Goal: Task Accomplishment & Management: Use online tool/utility

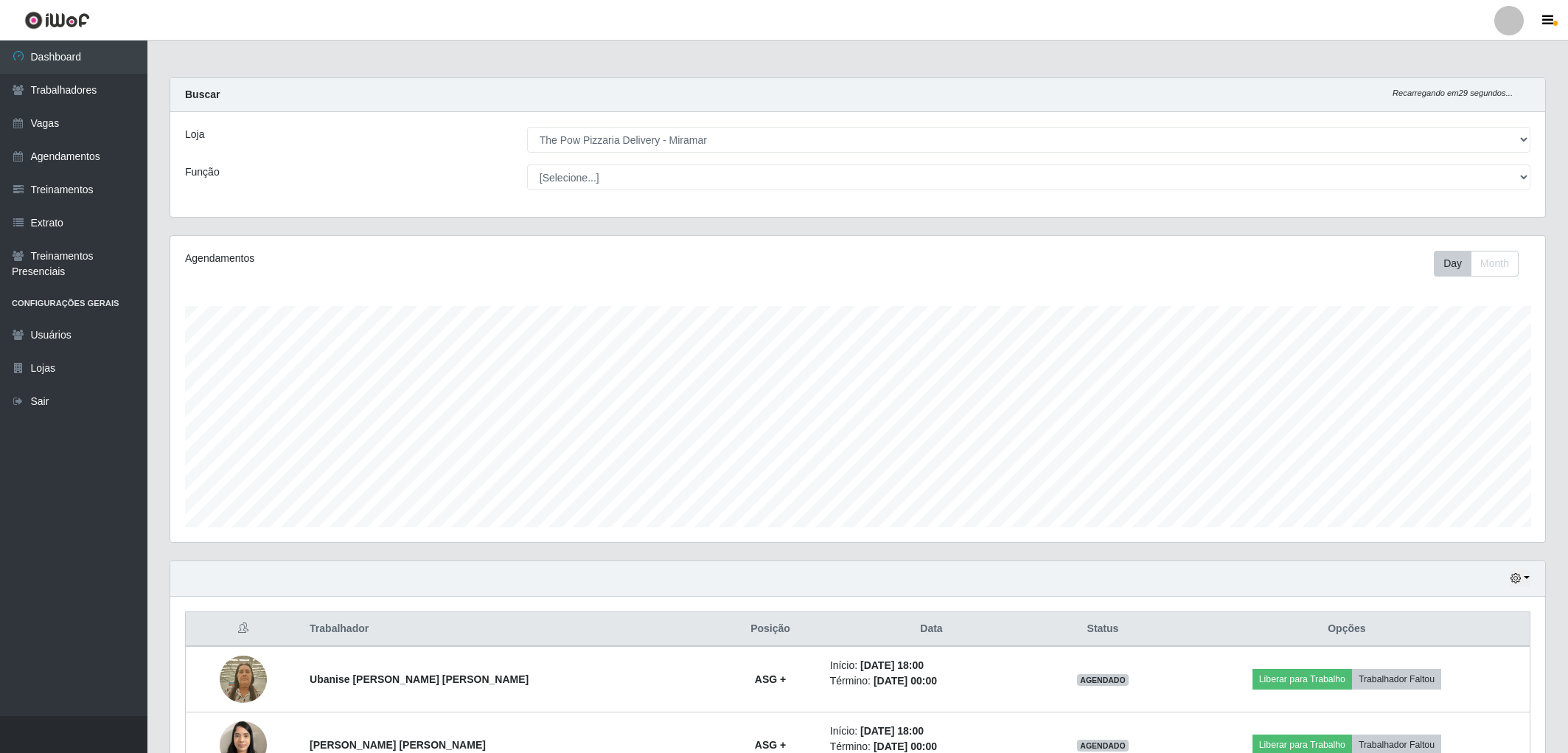
select select "322"
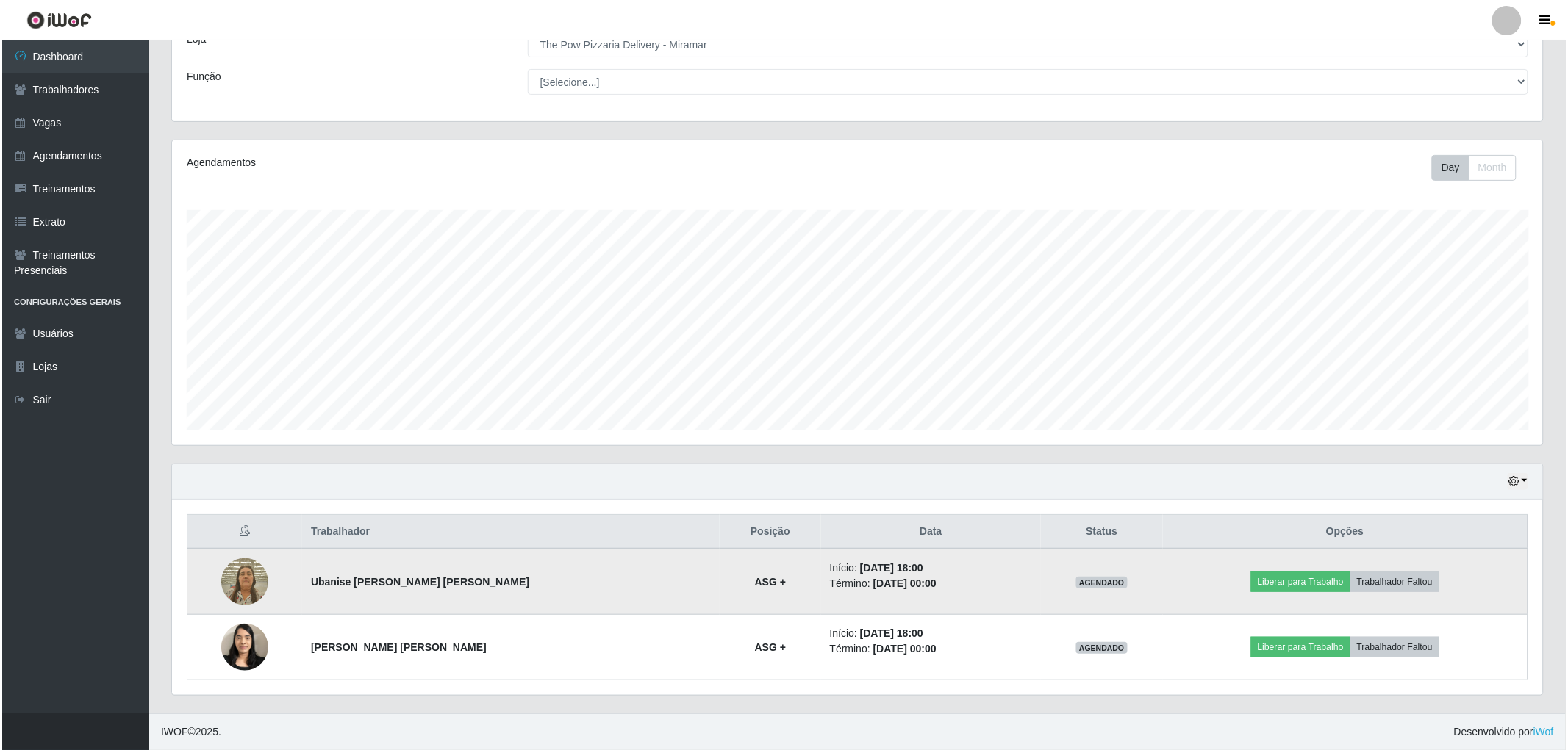
scroll to position [304, 1371]
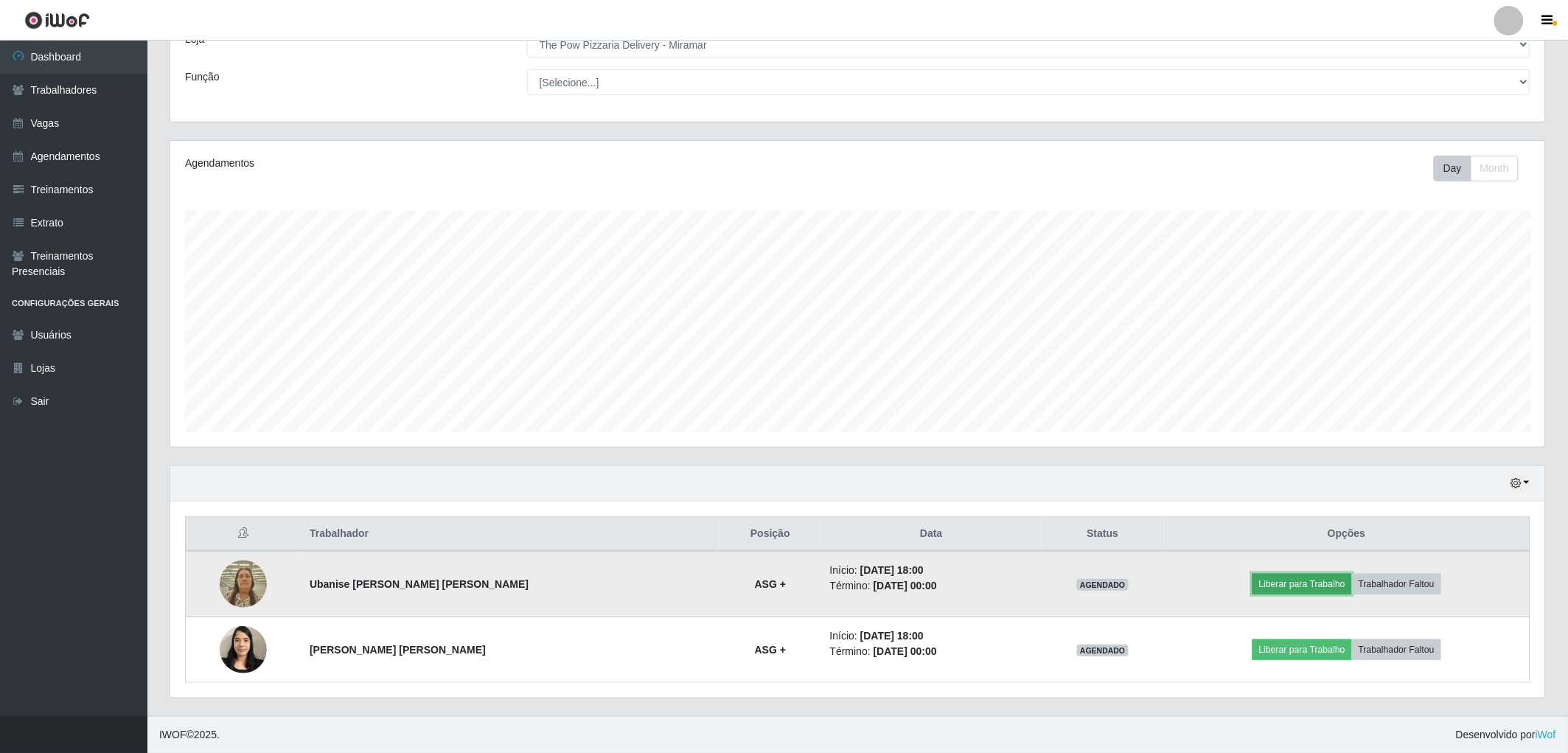
click at [1273, 580] on button "Liberar para Trabalho" at bounding box center [1302, 584] width 99 height 21
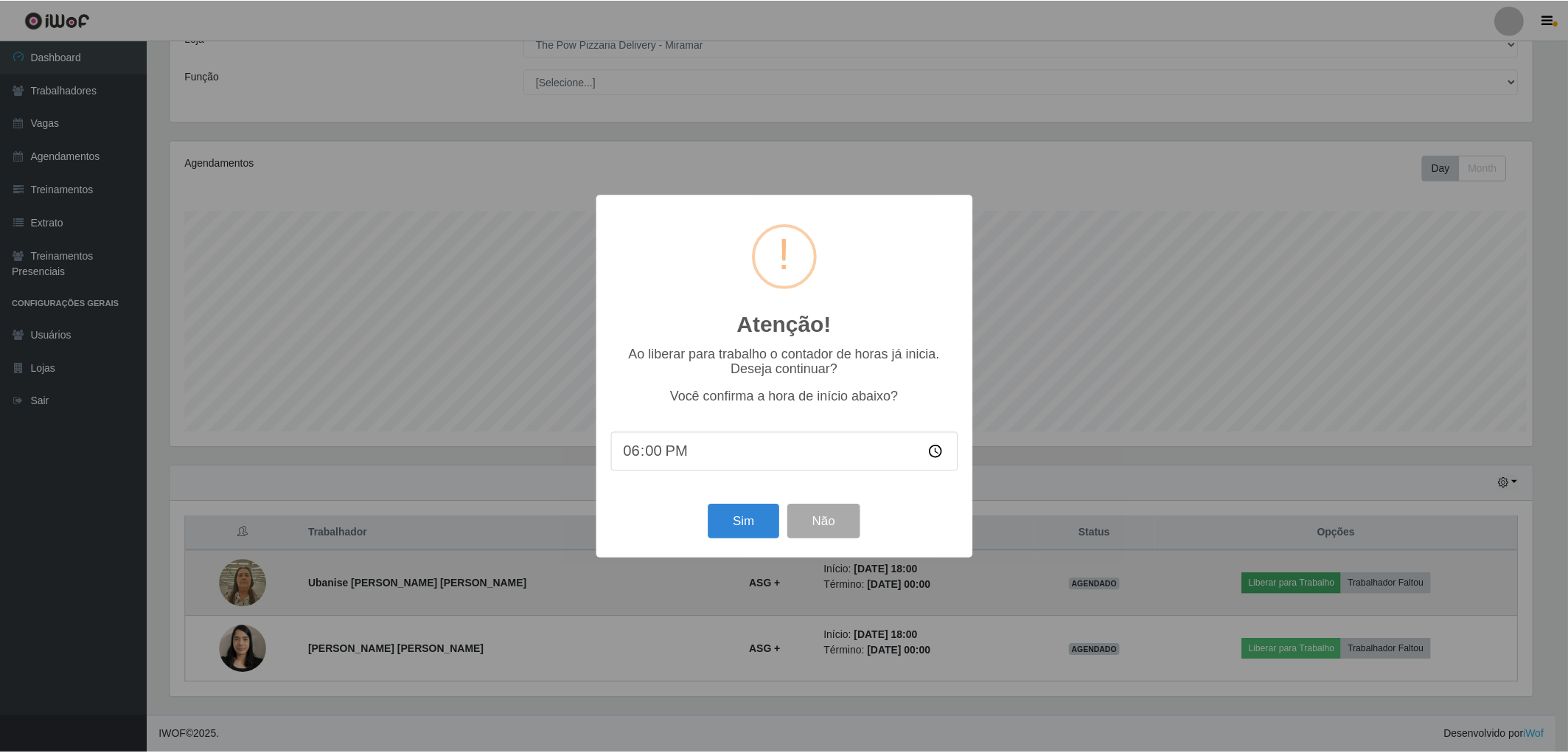
scroll to position [305, 1366]
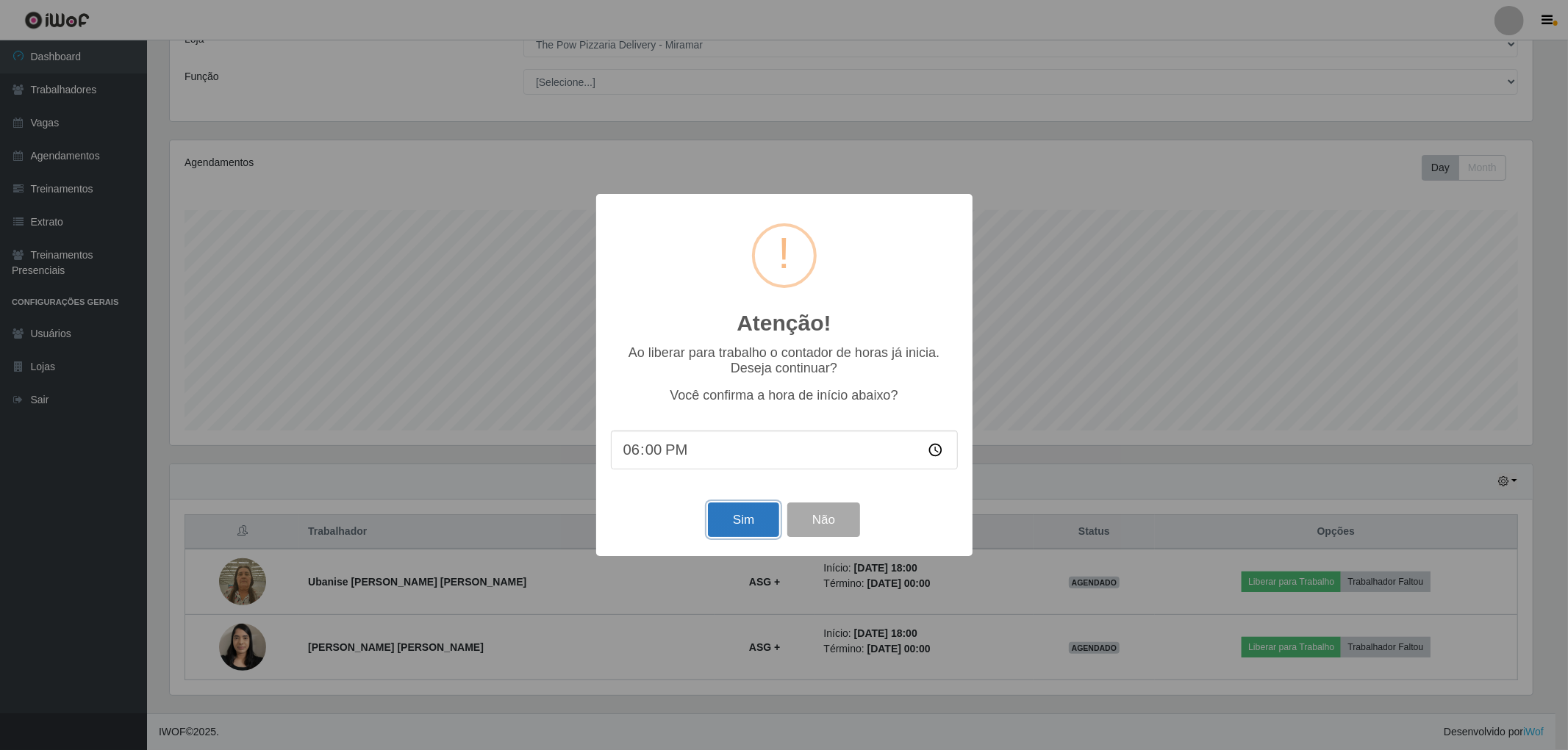
click at [757, 522] on button "Sim" at bounding box center [744, 520] width 72 height 34
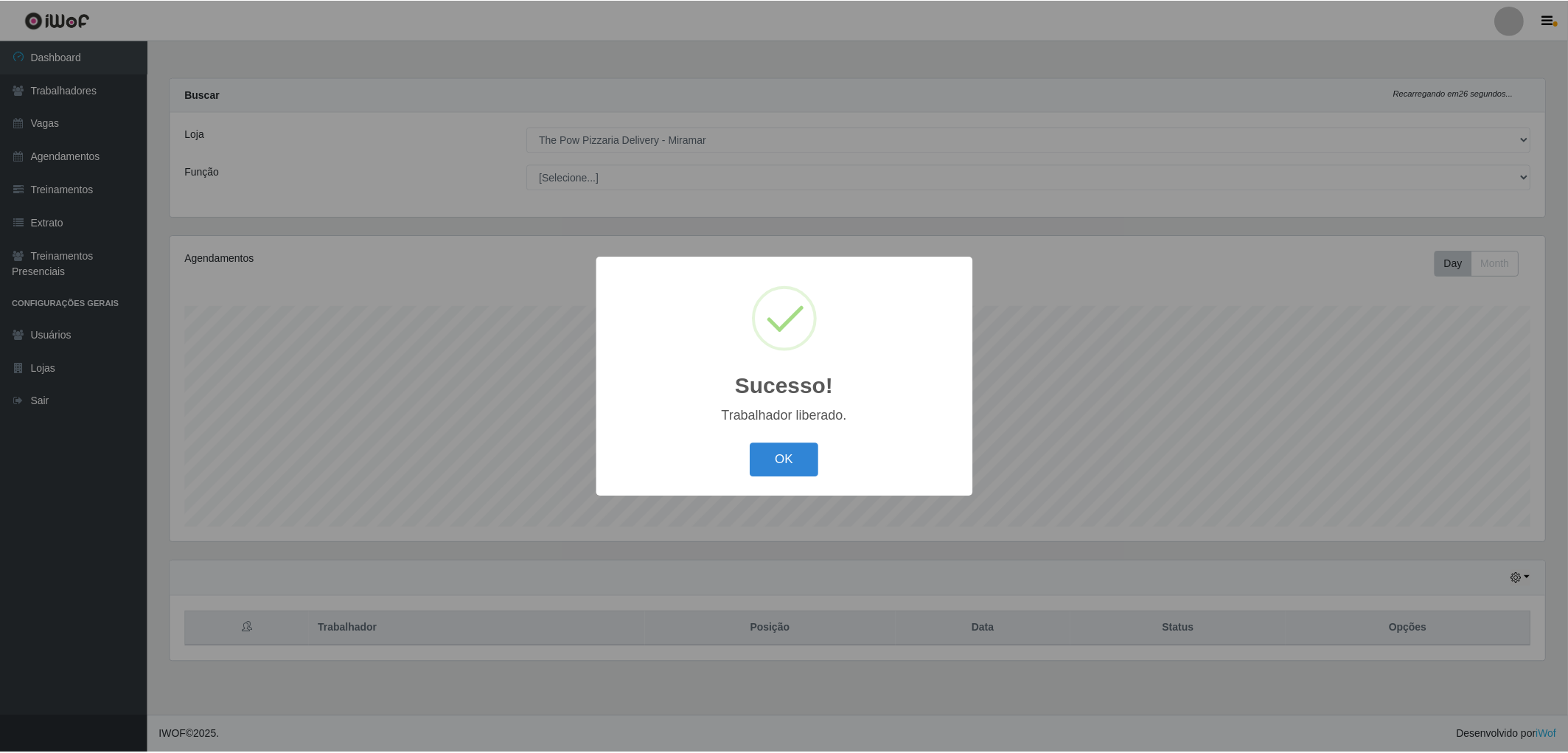
scroll to position [305, 1380]
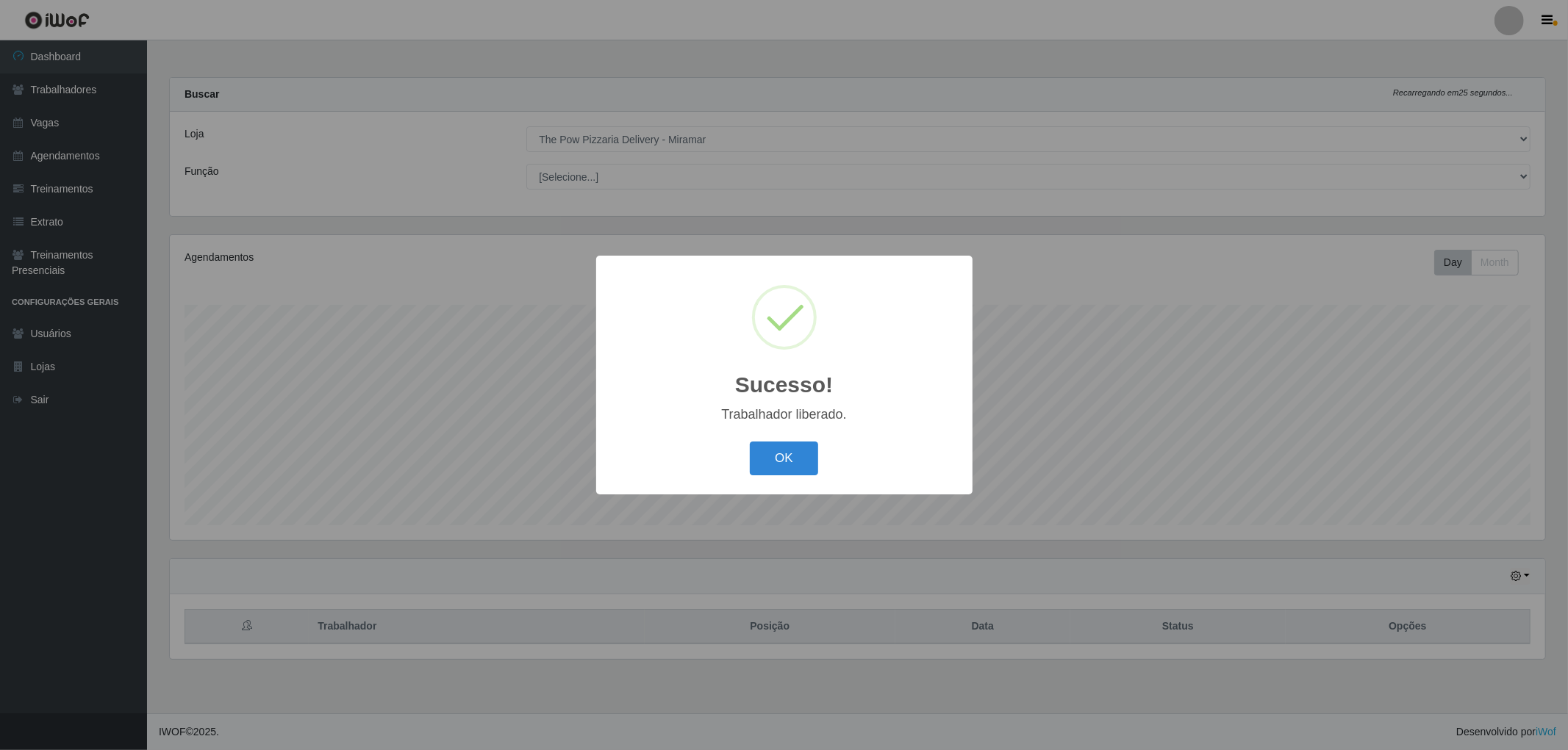
click at [792, 463] on button "OK" at bounding box center [784, 459] width 69 height 34
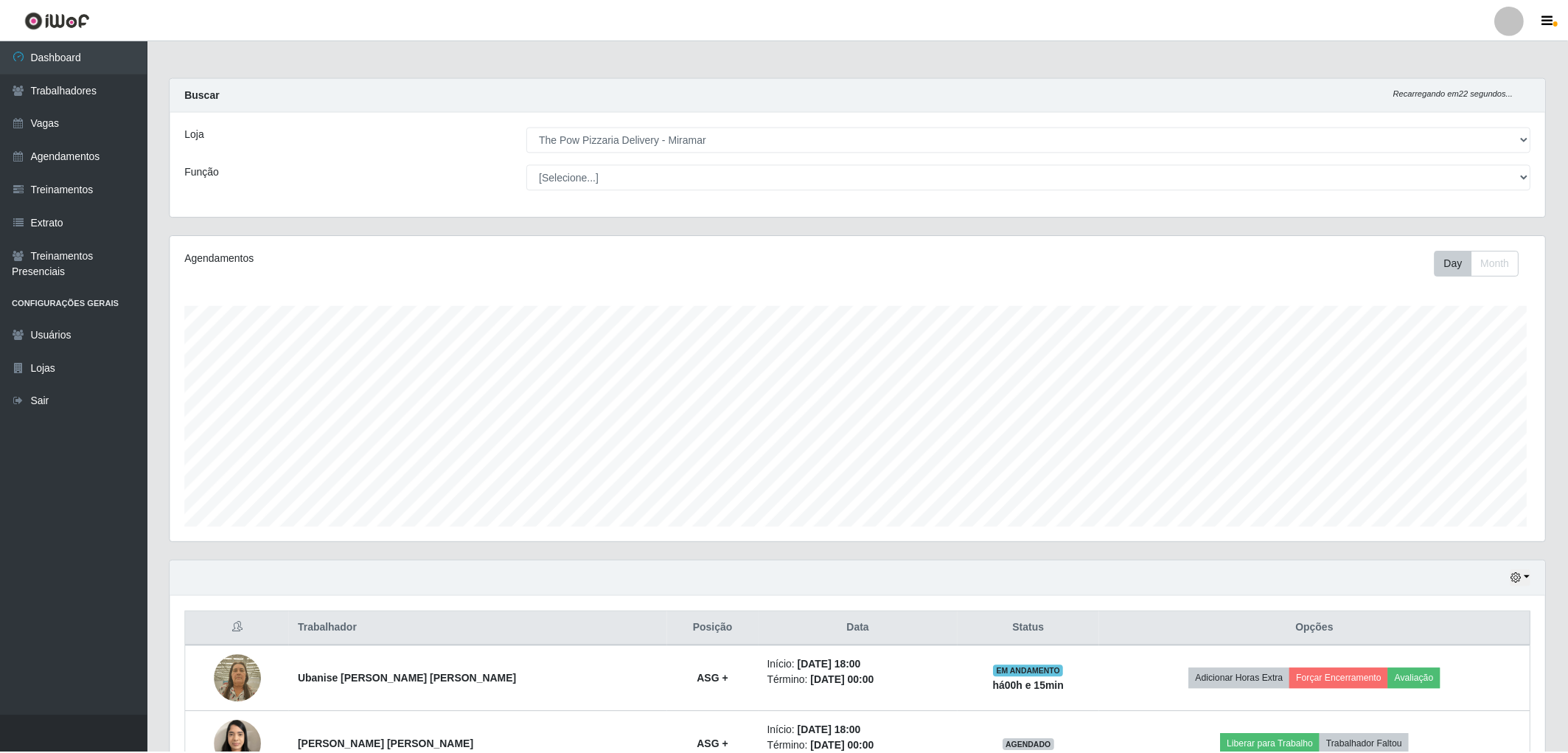
scroll to position [737278, 735828]
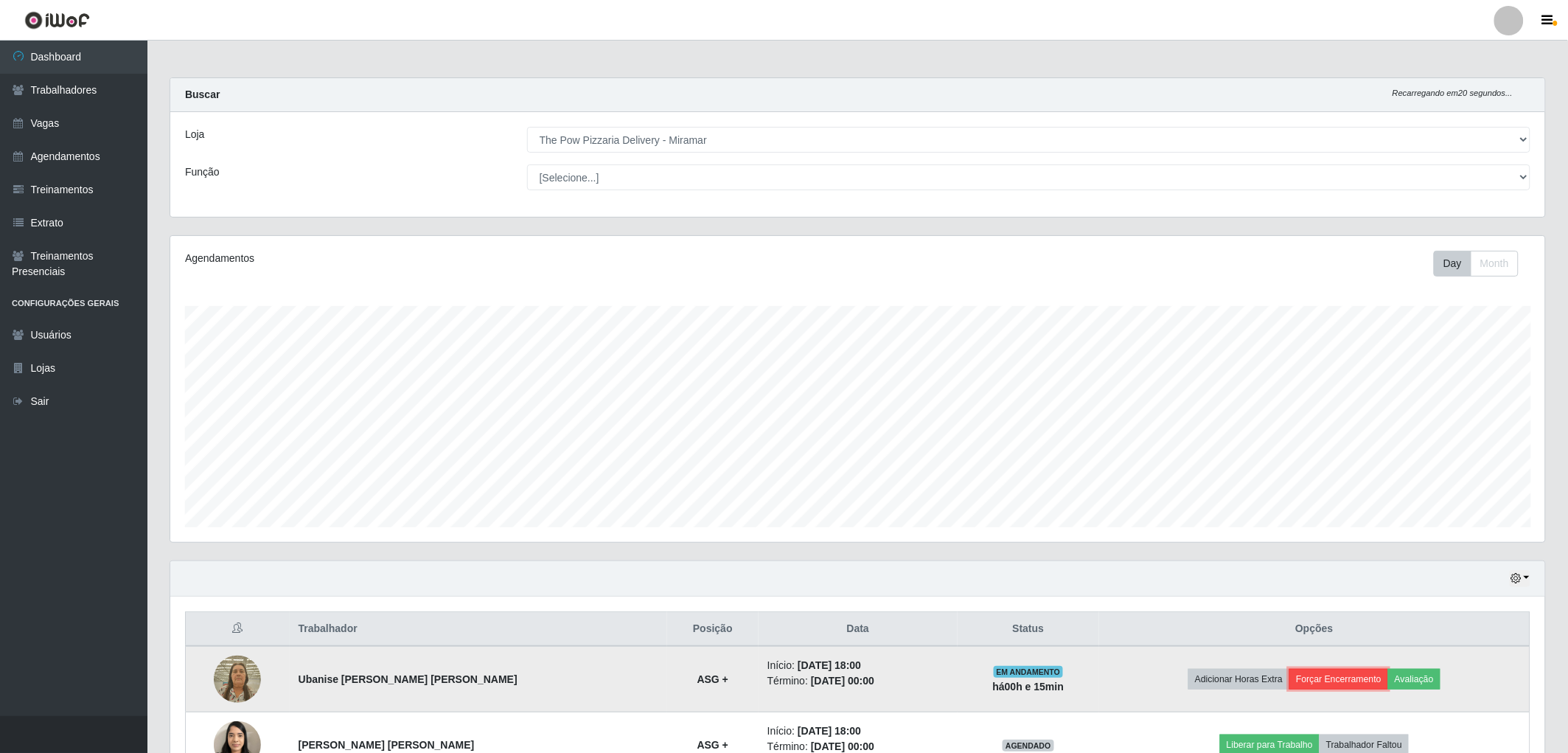
click at [1318, 680] on button "Forçar Encerramento" at bounding box center [1339, 680] width 99 height 21
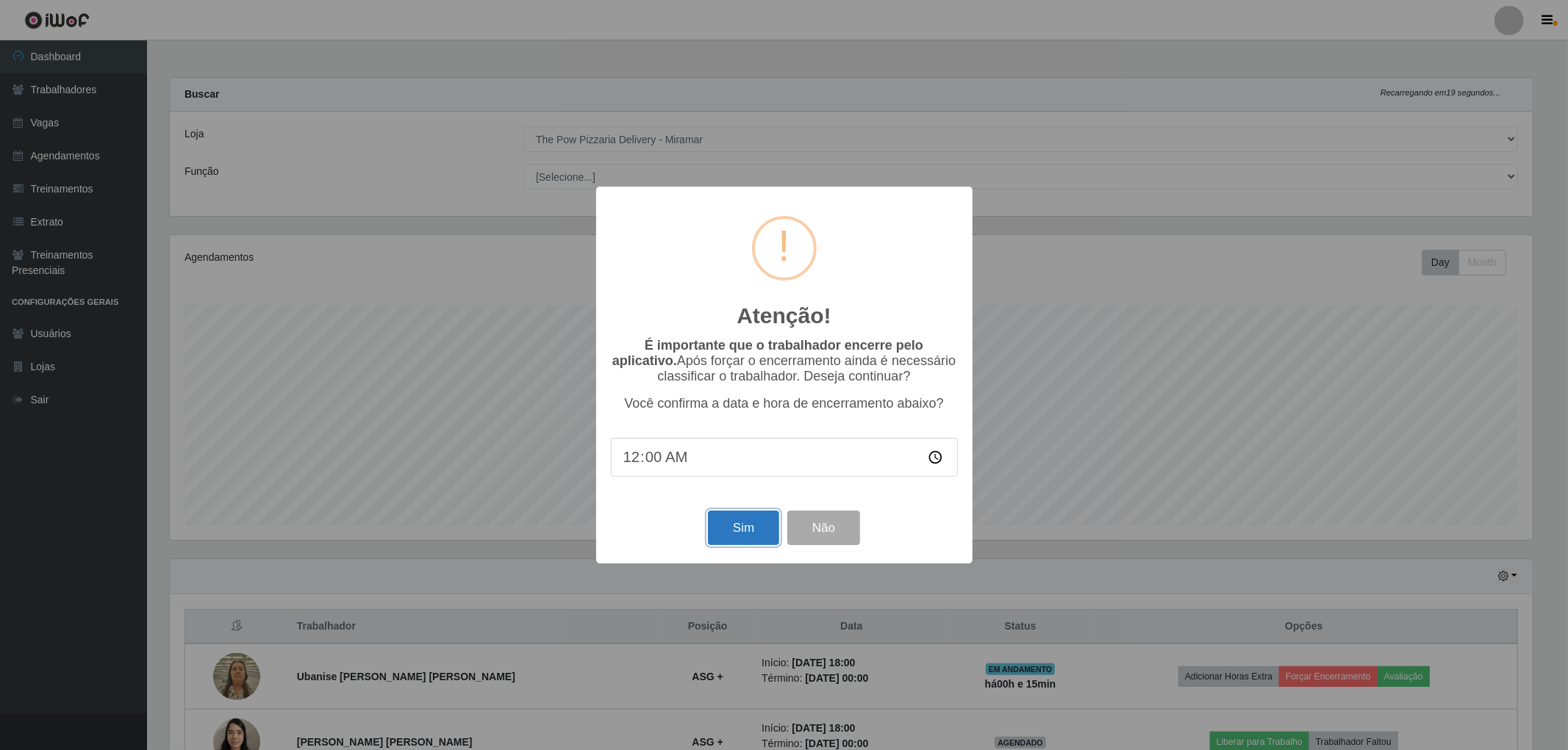
click at [752, 525] on button "Sim" at bounding box center [744, 528] width 72 height 34
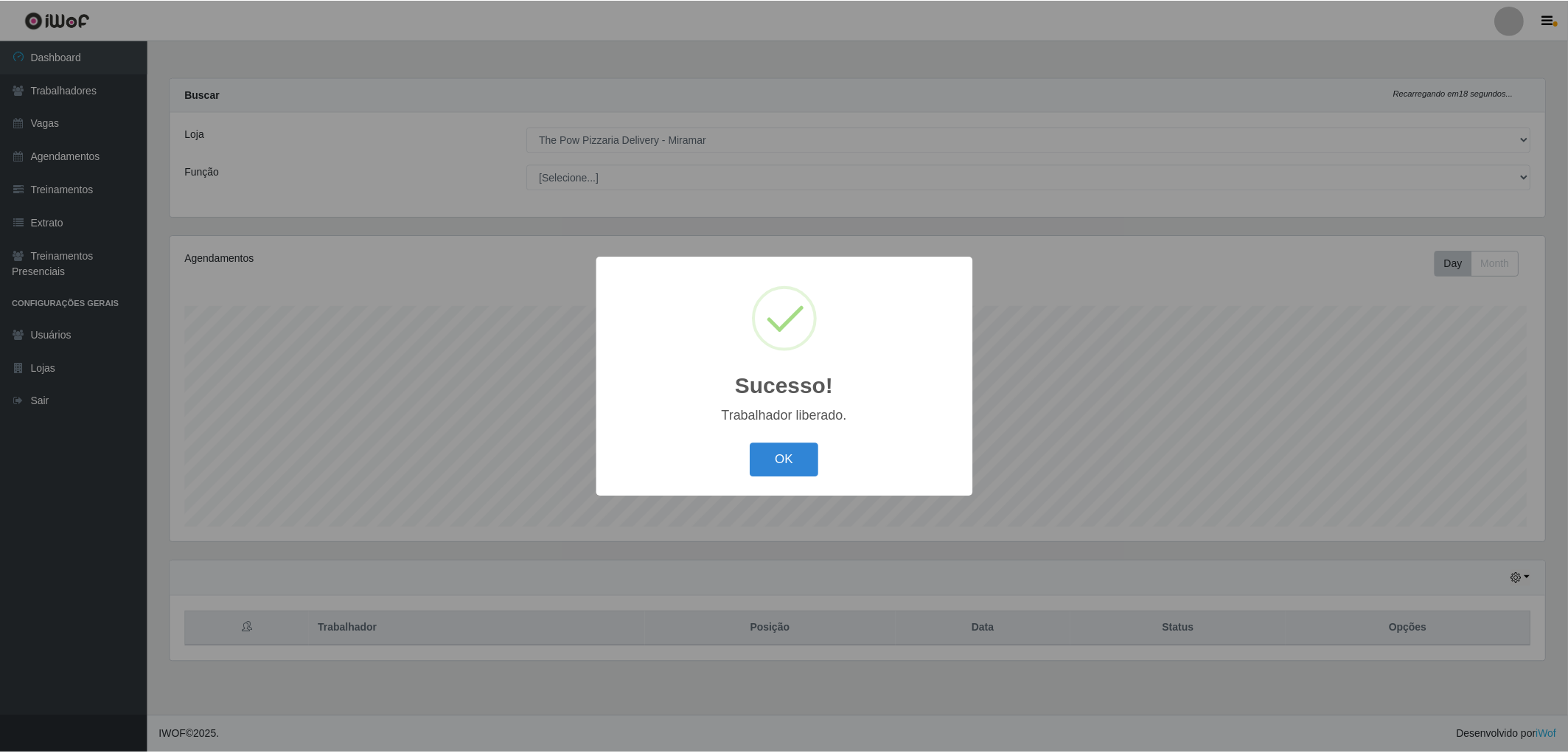
scroll to position [305, 1380]
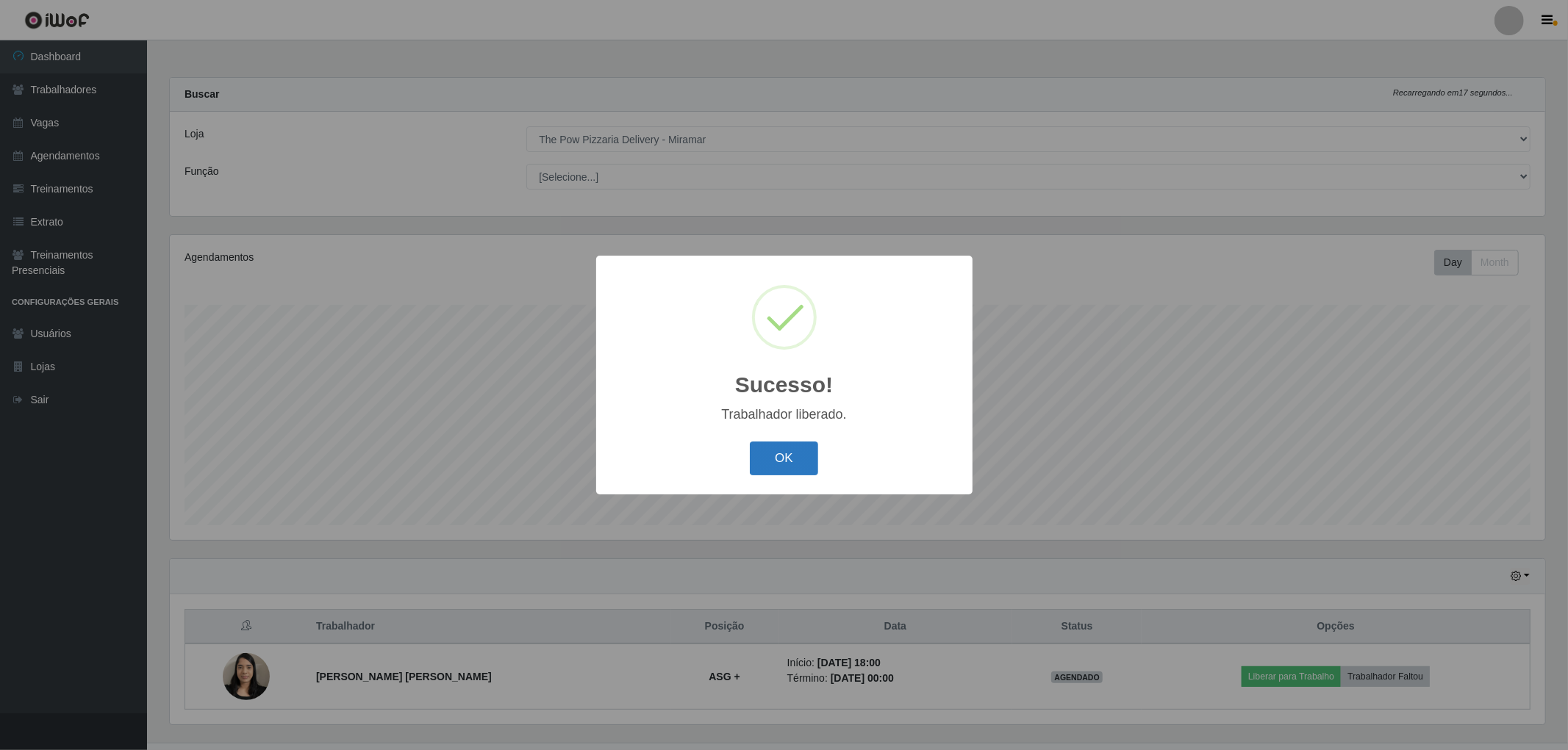
click at [783, 454] on button "OK" at bounding box center [784, 459] width 69 height 34
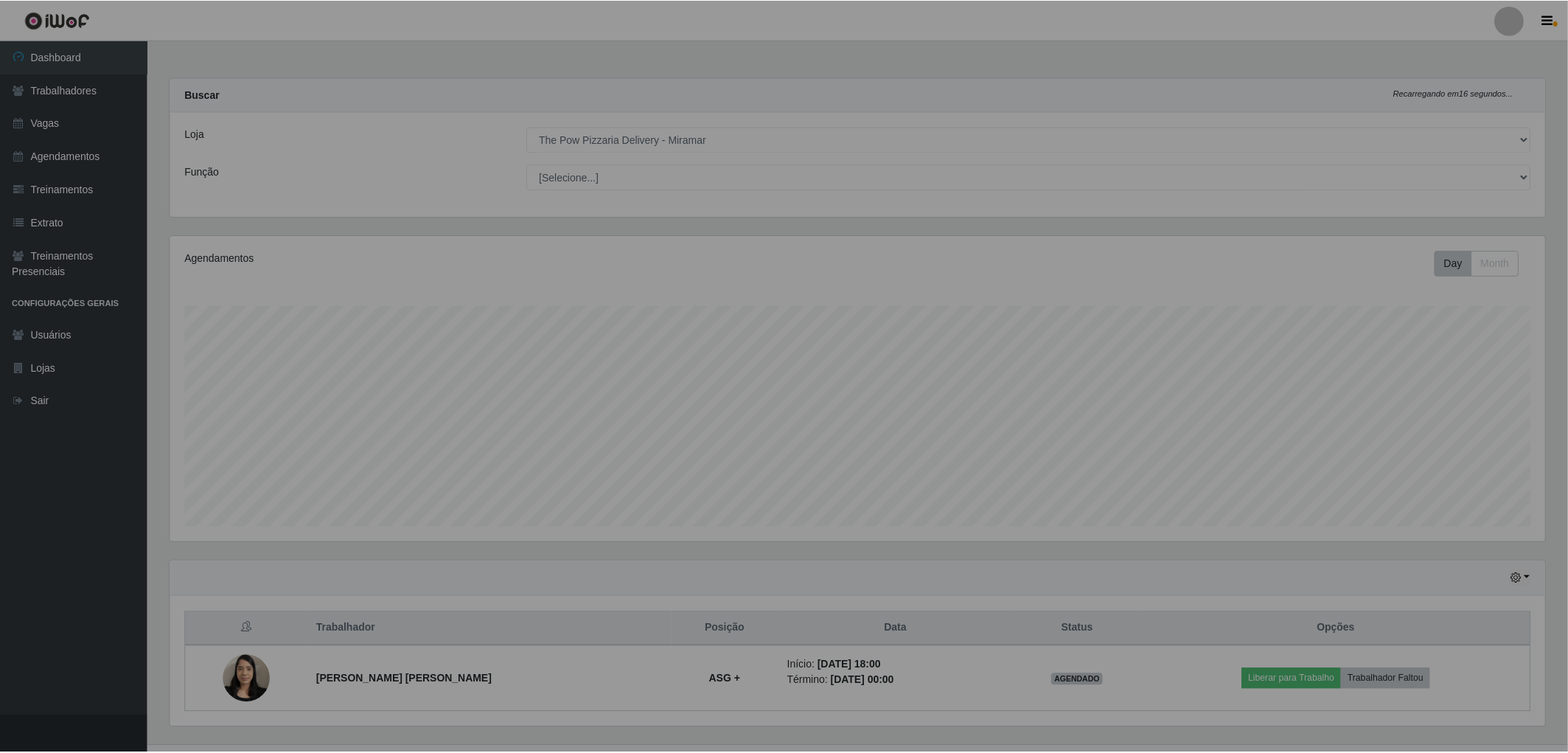
scroll to position [305, 1375]
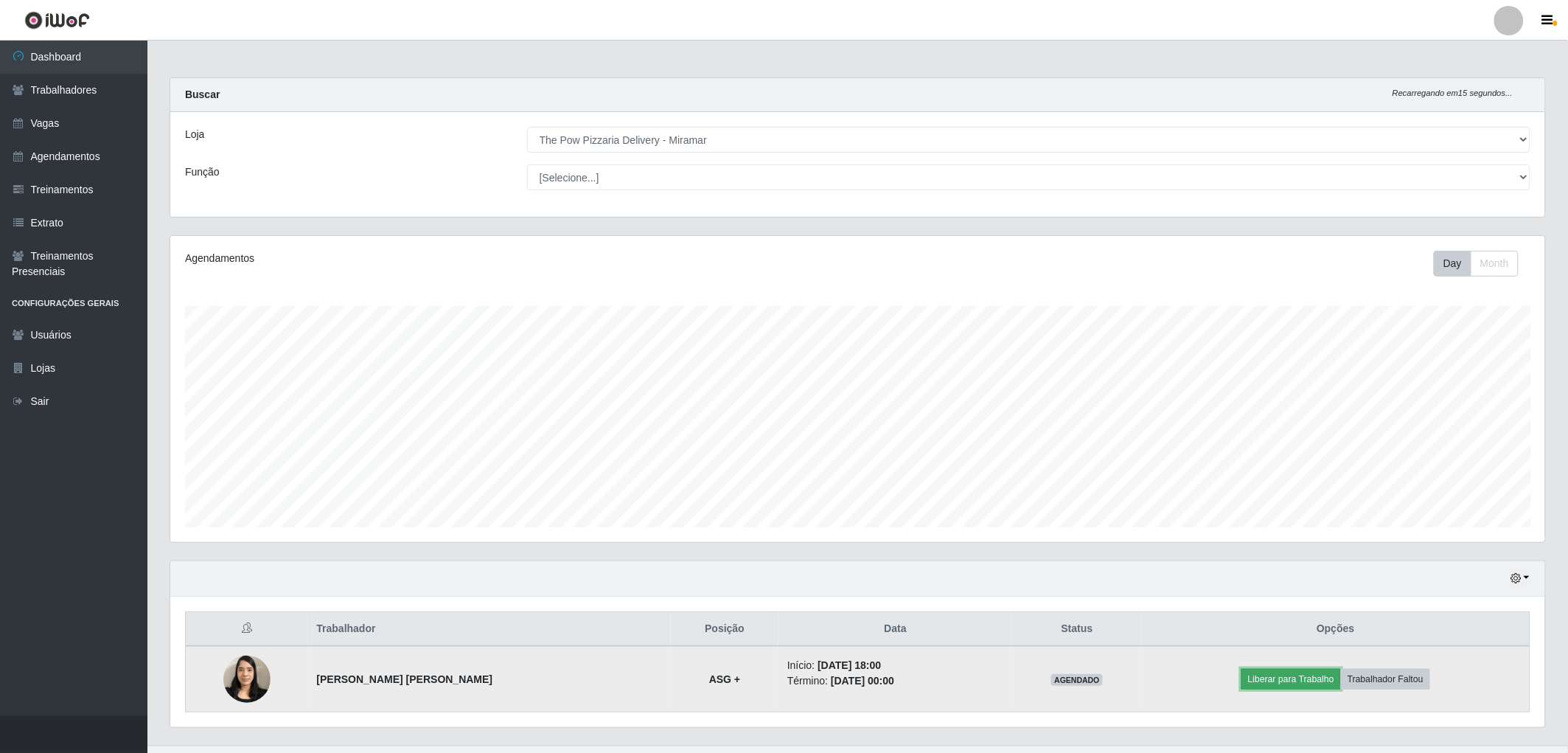
click at [1280, 688] on button "Liberar para Trabalho" at bounding box center [1291, 680] width 99 height 21
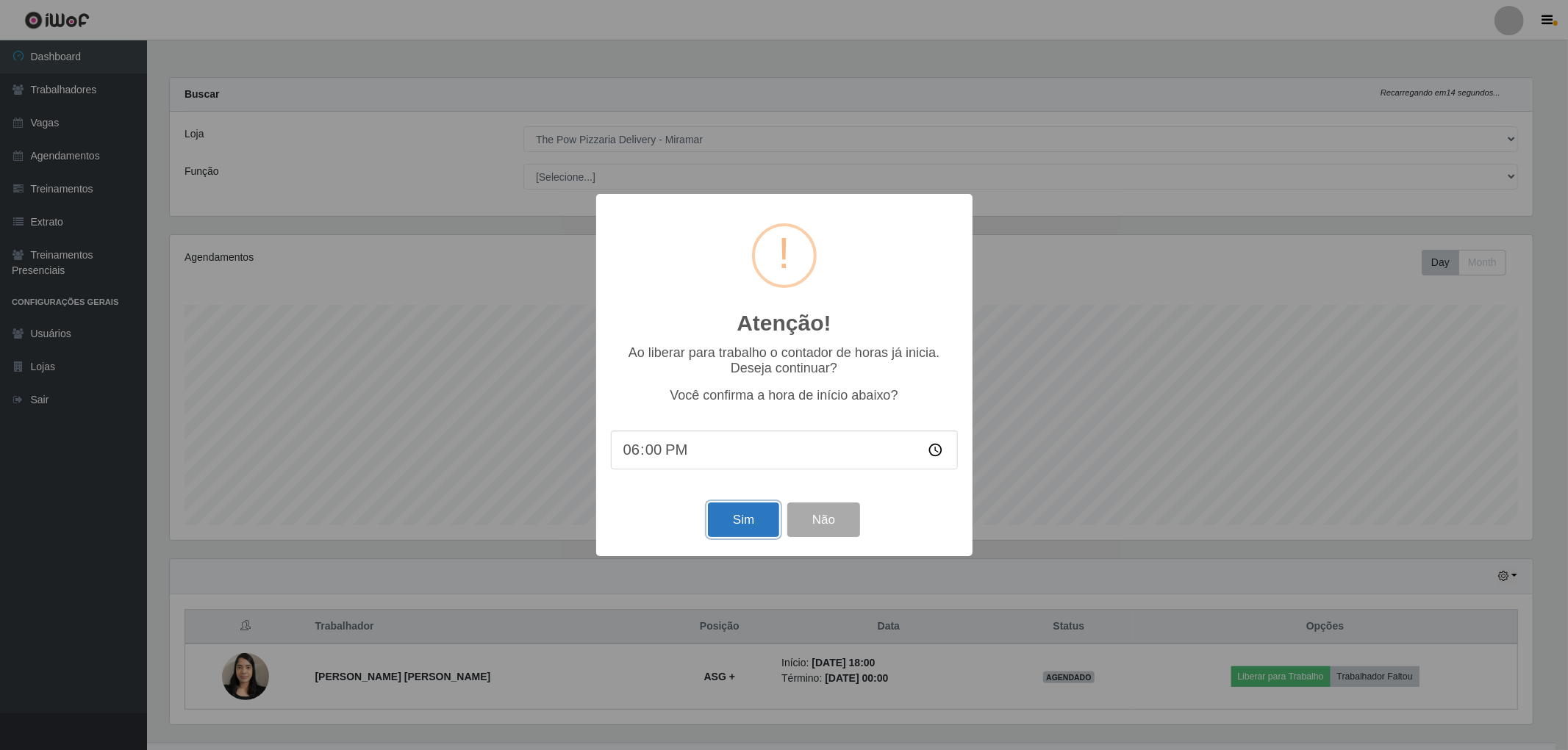
click at [745, 520] on button "Sim" at bounding box center [744, 520] width 72 height 34
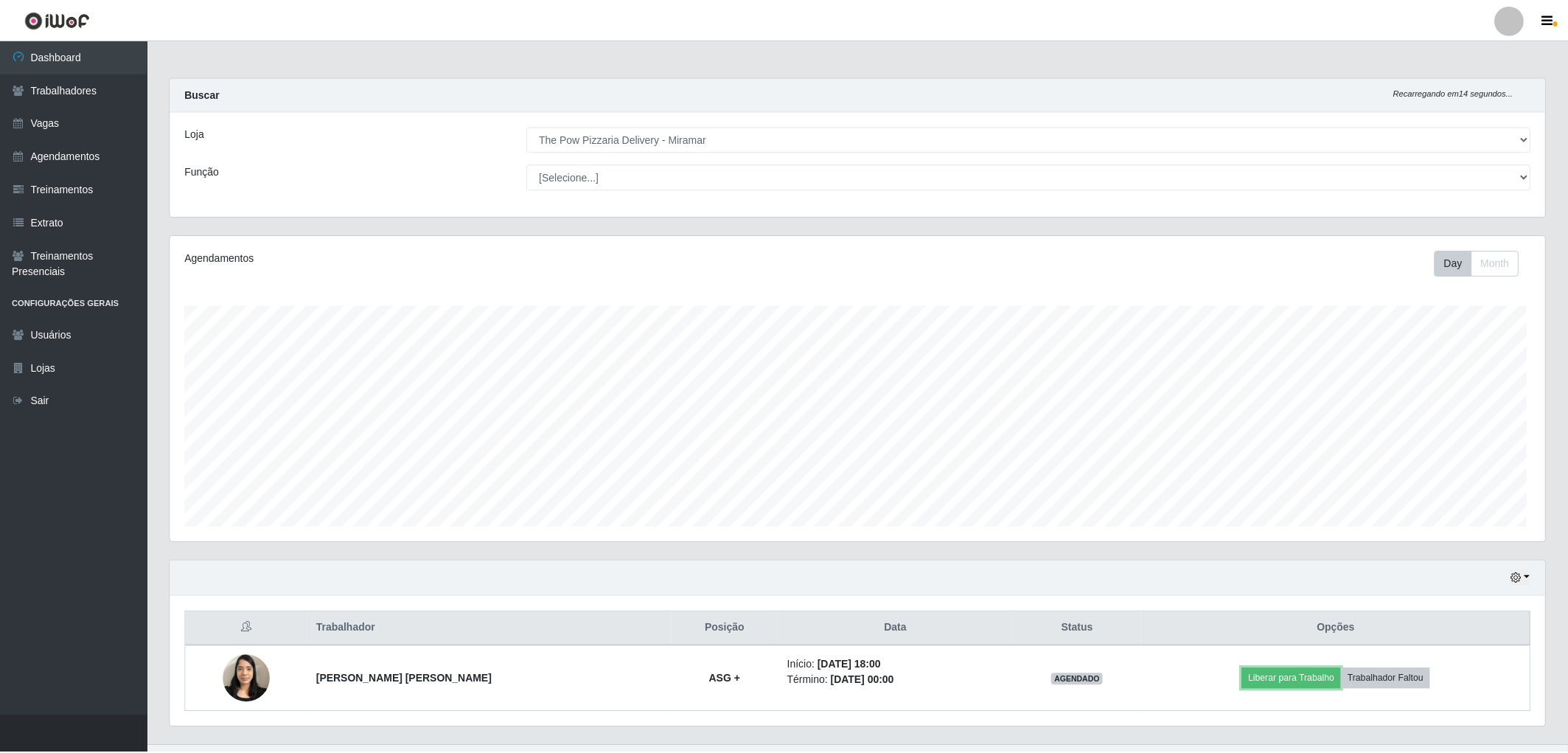
scroll to position [305, 1380]
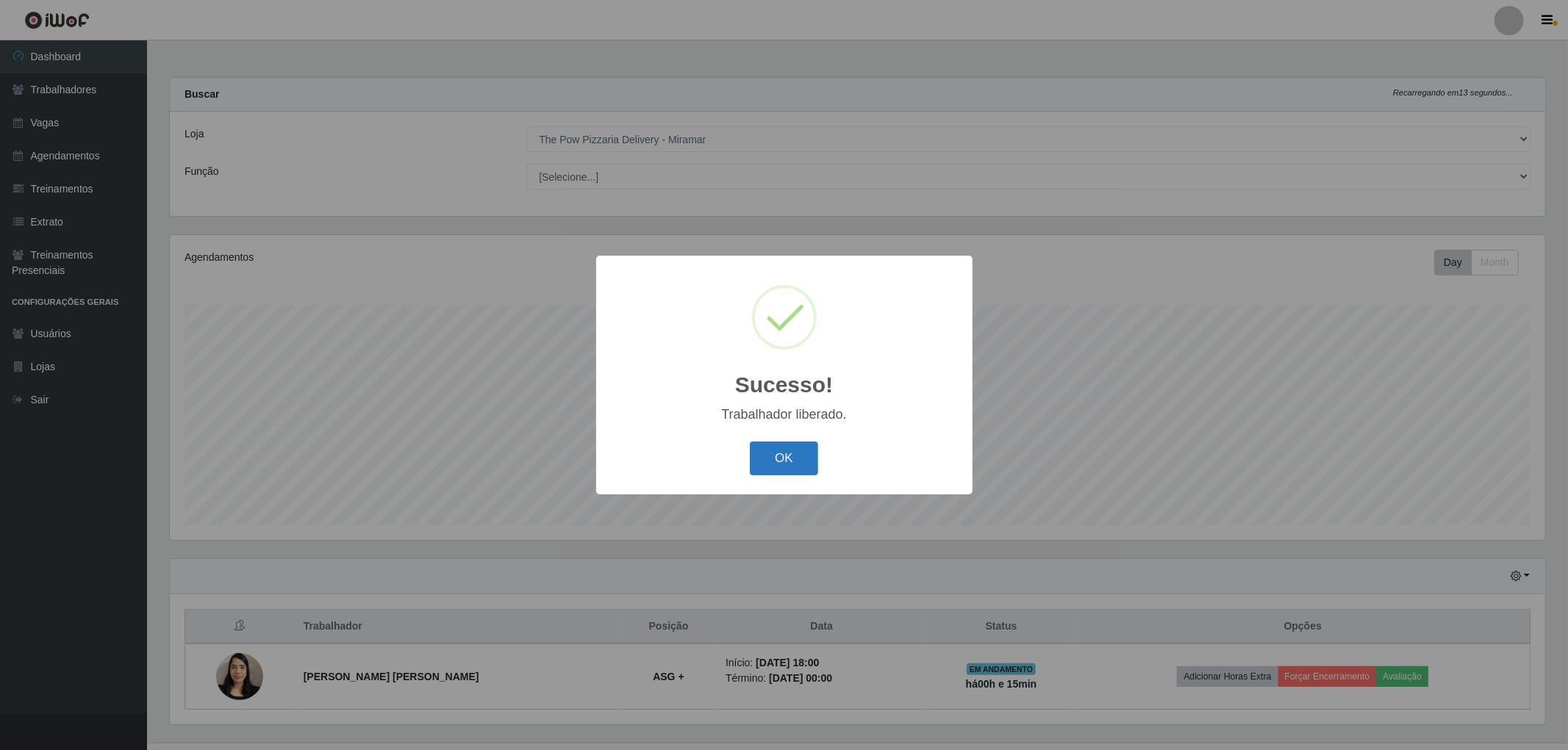
click at [791, 461] on button "OK" at bounding box center [784, 459] width 69 height 34
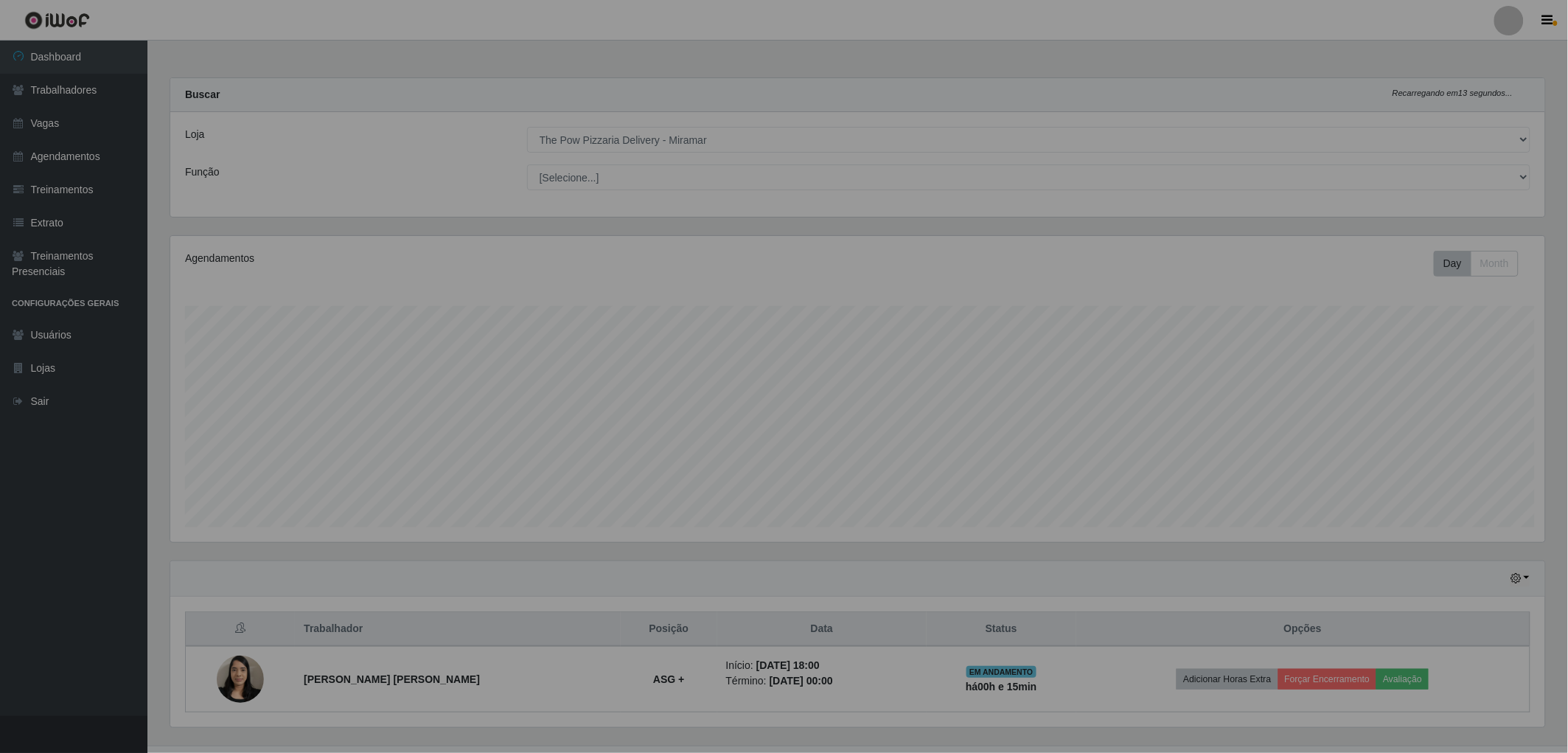
scroll to position [737278, 735828]
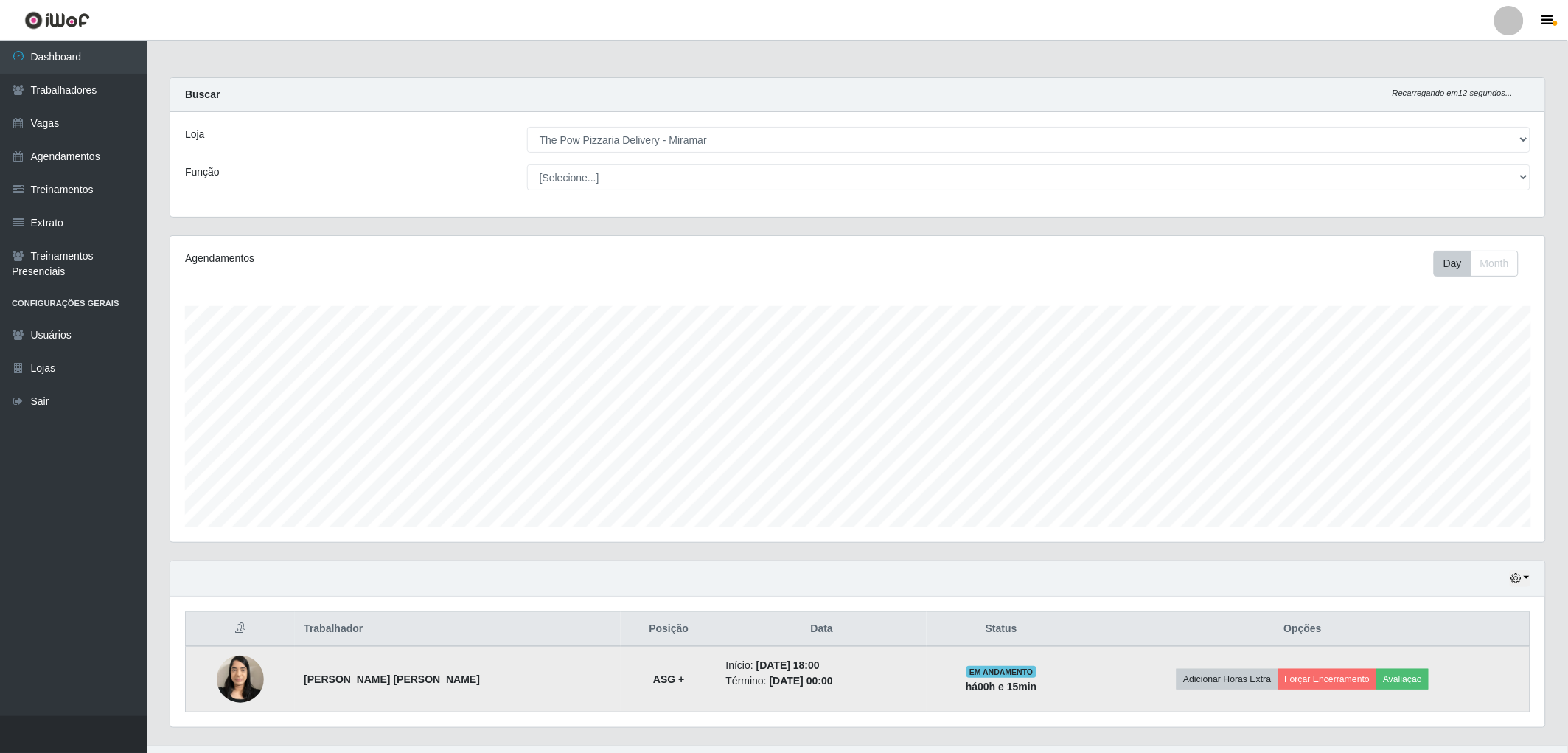
click at [1343, 690] on td "Adicionar Horas Extra Forçar Encerramento Avaliação" at bounding box center [1303, 679] width 454 height 67
click at [1335, 681] on button "Forçar Encerramento" at bounding box center [1327, 680] width 99 height 21
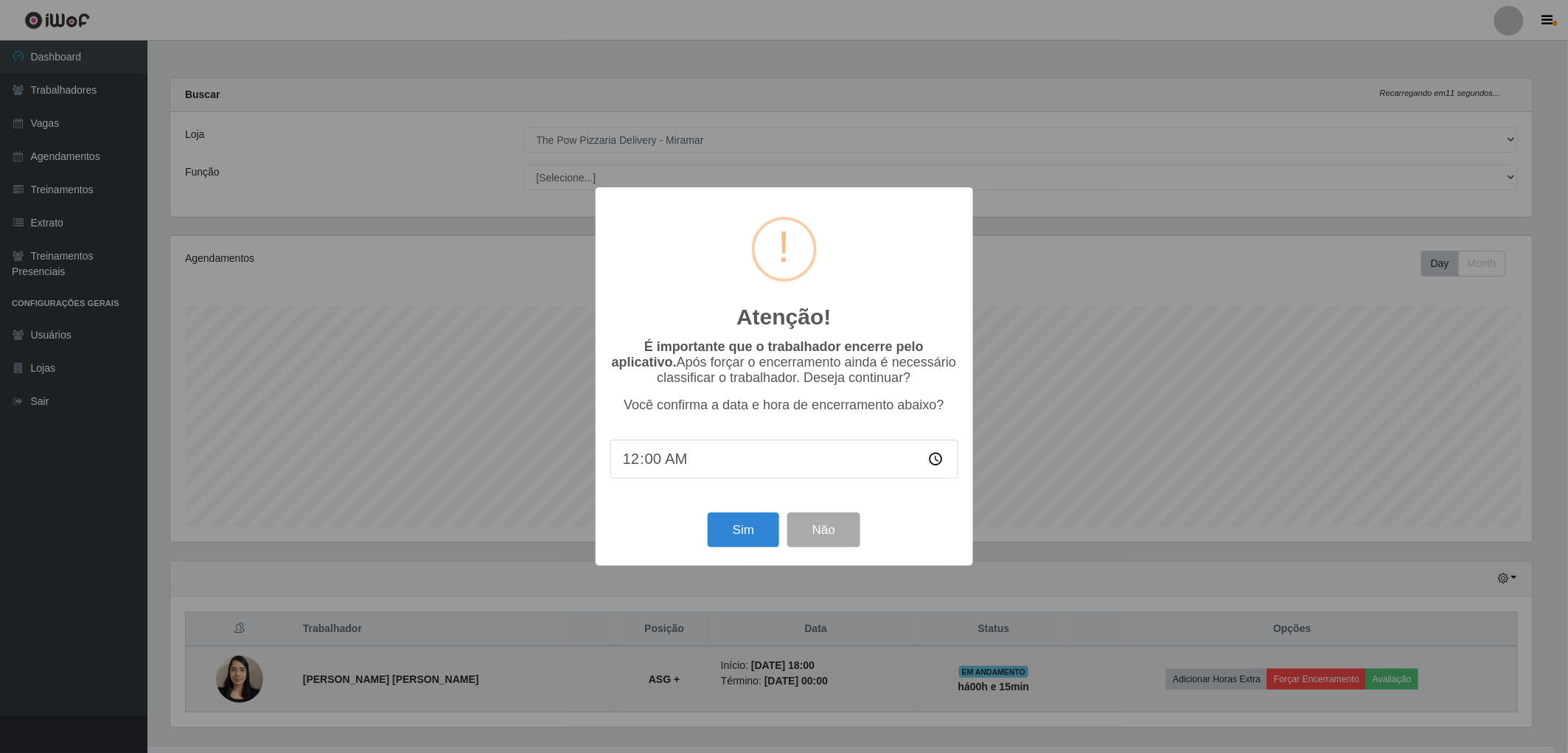
scroll to position [305, 1366]
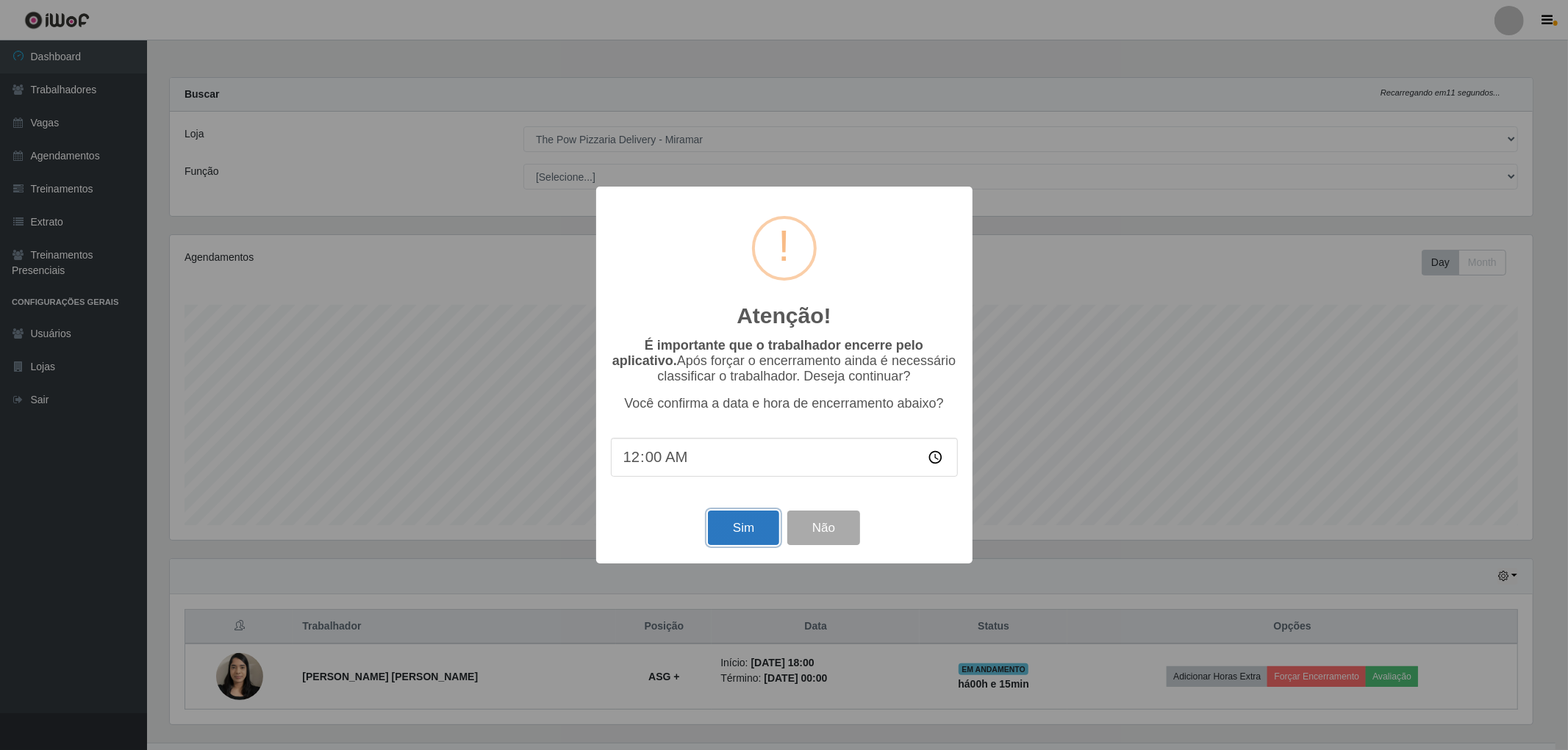
click at [762, 540] on button "Sim" at bounding box center [744, 528] width 72 height 34
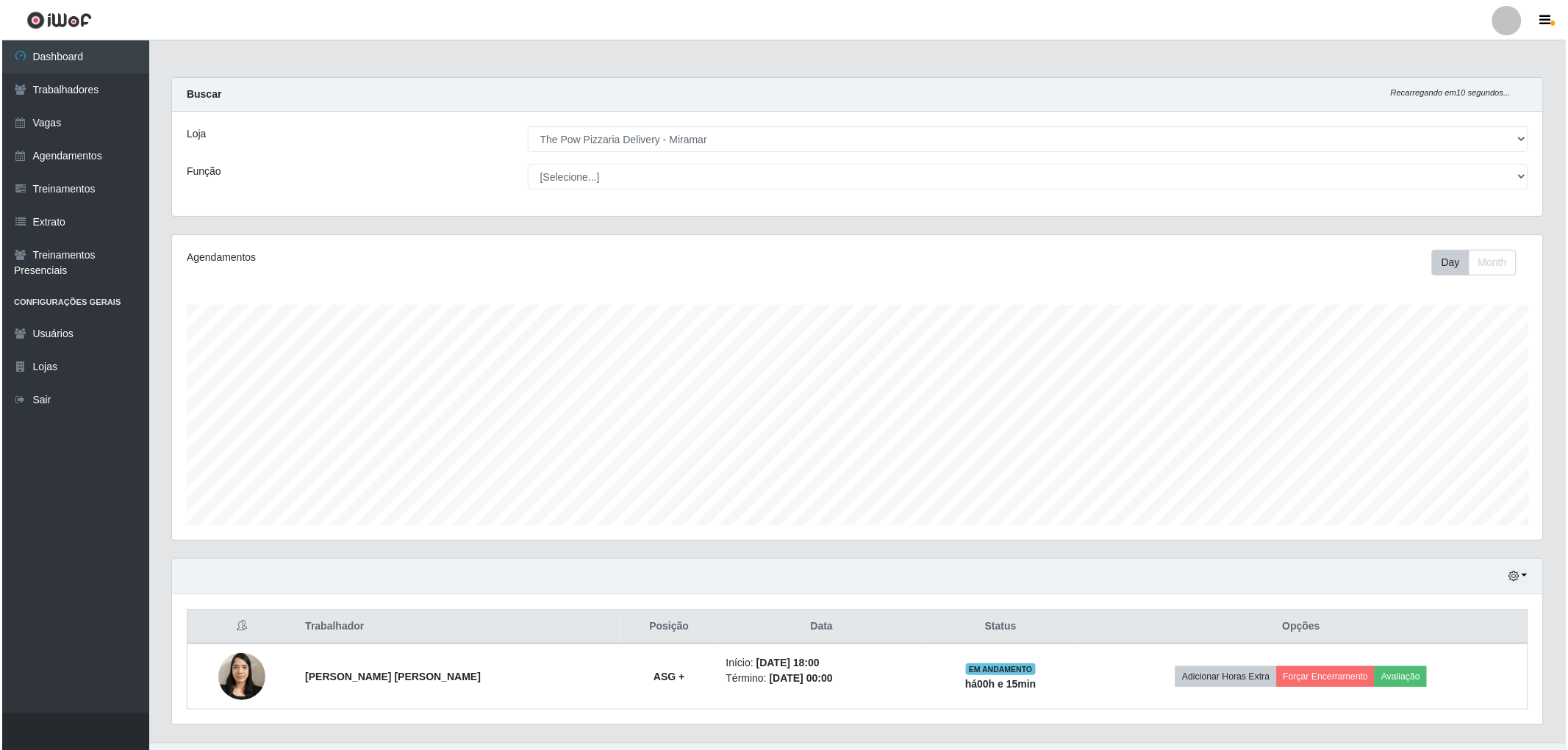
scroll to position [0, 0]
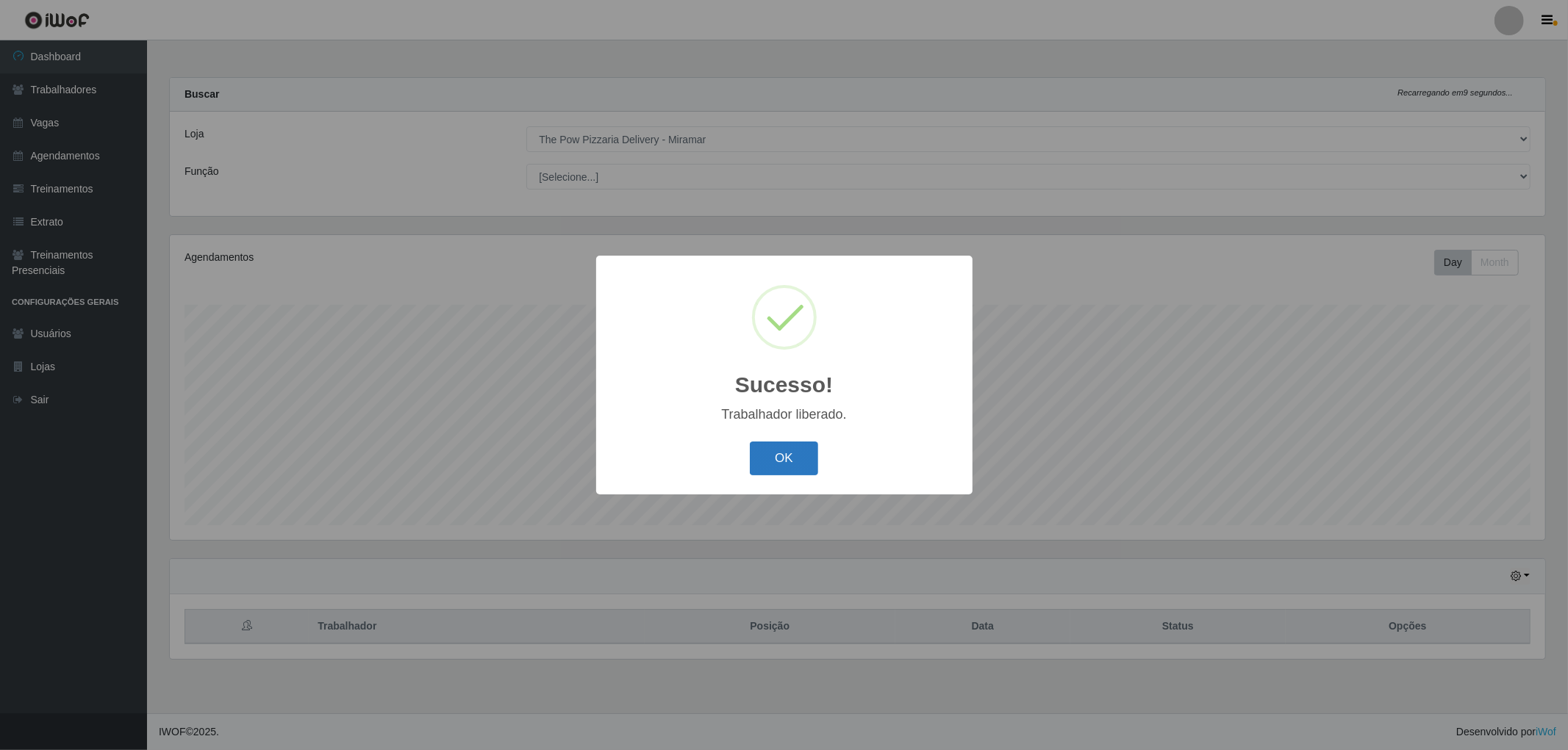
click at [778, 459] on button "OK" at bounding box center [784, 459] width 69 height 34
